Goal: Find specific page/section: Find specific page/section

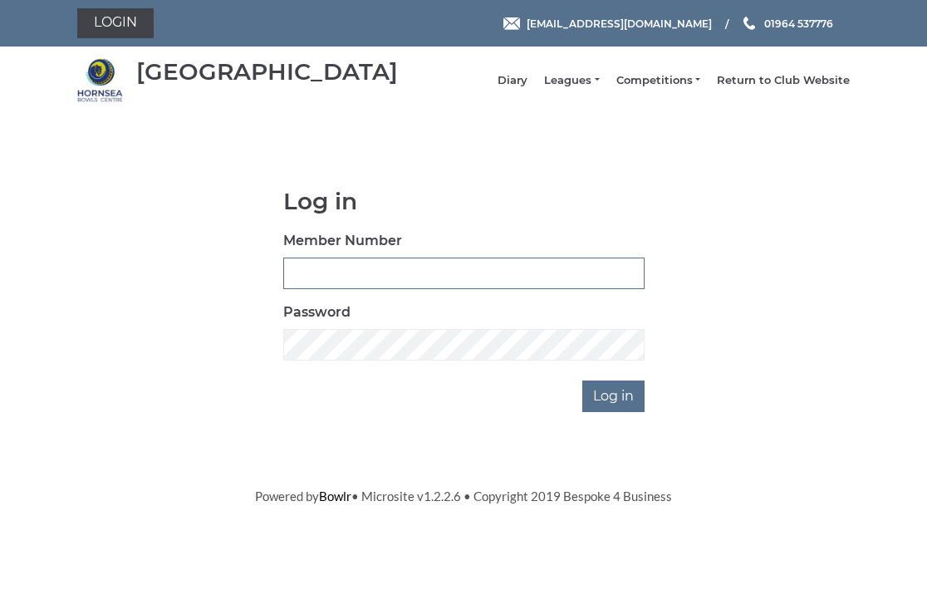
type input "0326"
click at [616, 408] on input "Log in" at bounding box center [613, 396] width 62 height 32
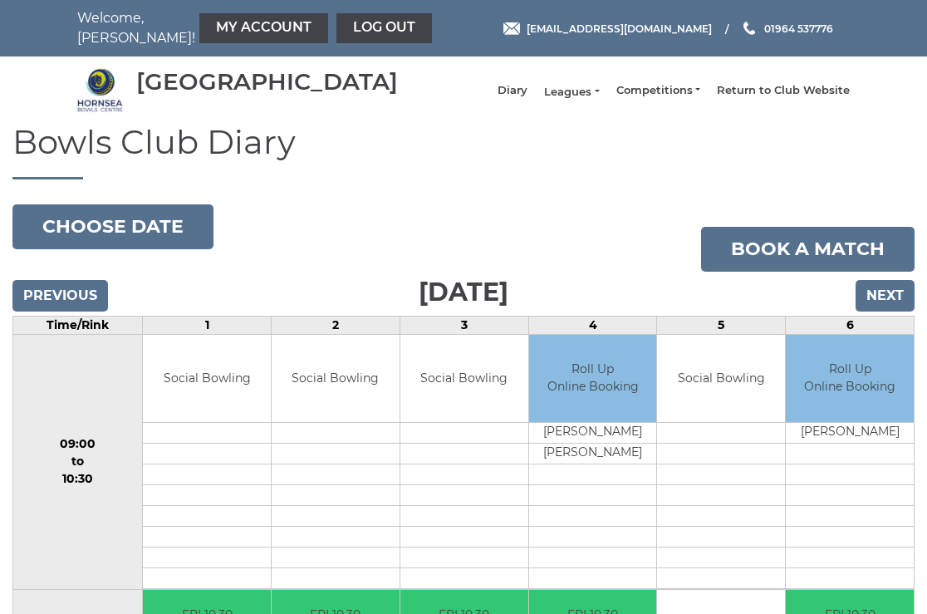
click at [591, 95] on link "Leagues" at bounding box center [571, 92] width 55 height 15
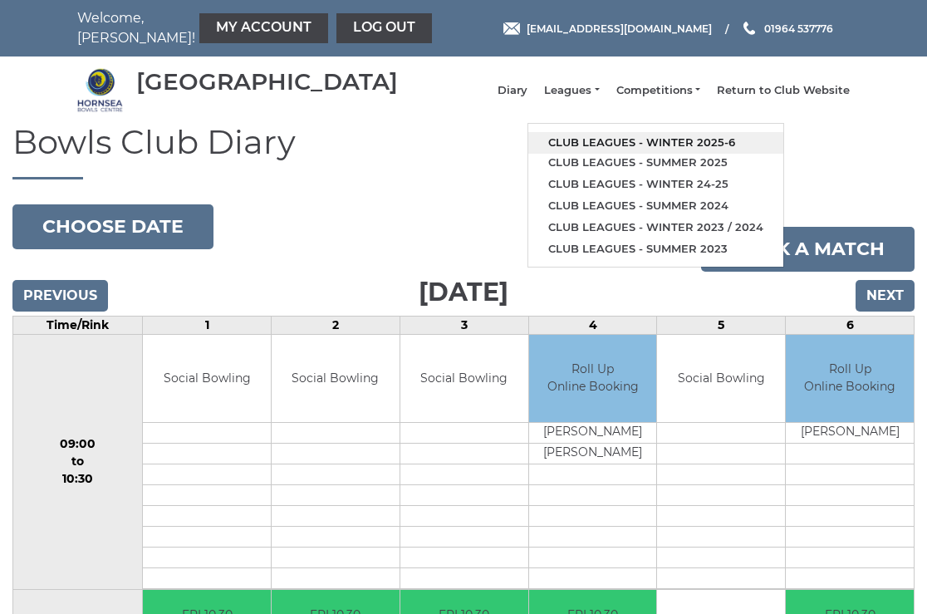
click at [628, 148] on link "Club leagues - Winter 2025-6" at bounding box center [655, 143] width 255 height 22
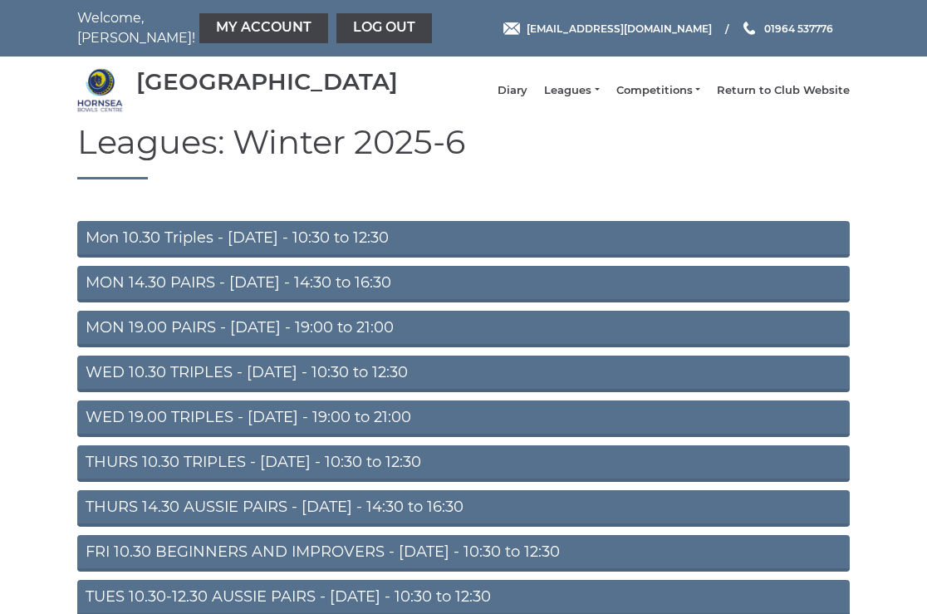
click at [265, 518] on link "THURS 14.30 AUSSIE PAIRS - [DATE] - 14:30 to 16:30" at bounding box center [463, 508] width 772 height 37
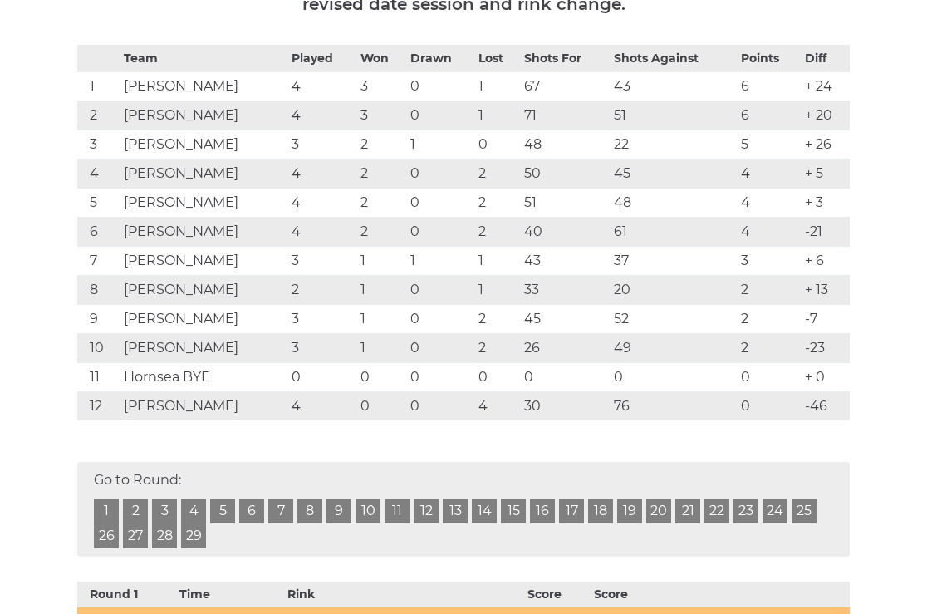
scroll to position [327, 0]
